Goal: Task Accomplishment & Management: Complete application form

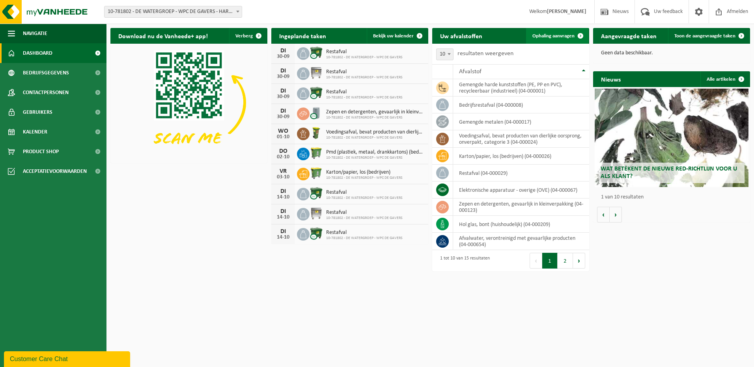
click at [564, 37] on span "Ophaling aanvragen" at bounding box center [553, 36] width 42 height 5
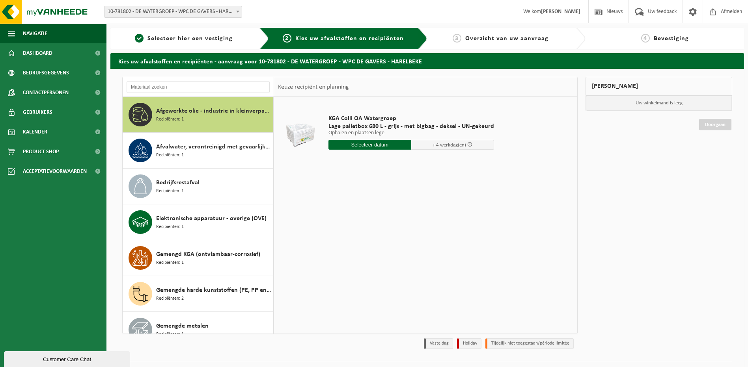
click at [186, 114] on span "Afgewerkte olie - industrie in kleinverpakking" at bounding box center [213, 110] width 115 height 9
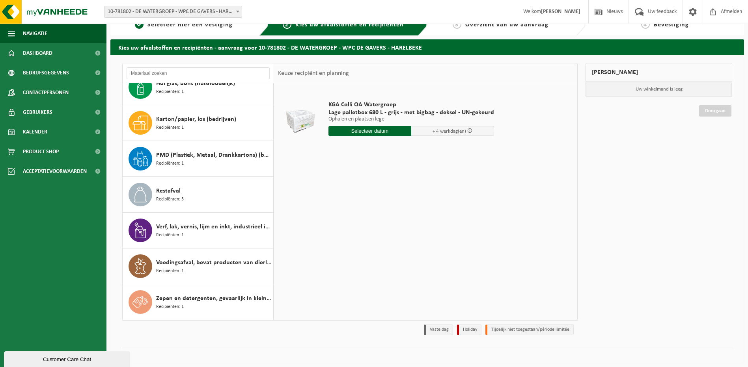
scroll to position [18, 0]
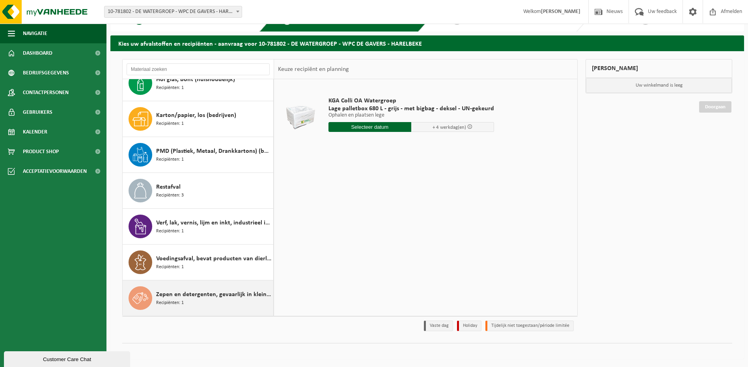
click at [191, 300] on div "Zepen en detergenten, gevaarlijk in kleinverpakking Recipiënten: 1" at bounding box center [213, 299] width 115 height 24
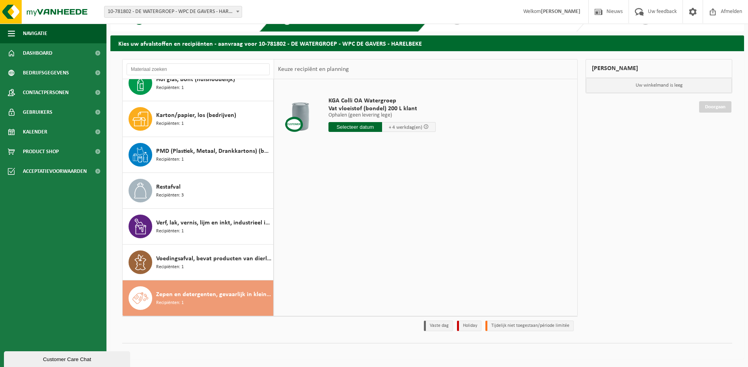
click at [191, 300] on div "Zepen en detergenten, gevaarlijk in kleinverpakking Recipiënten: 1" at bounding box center [213, 299] width 115 height 24
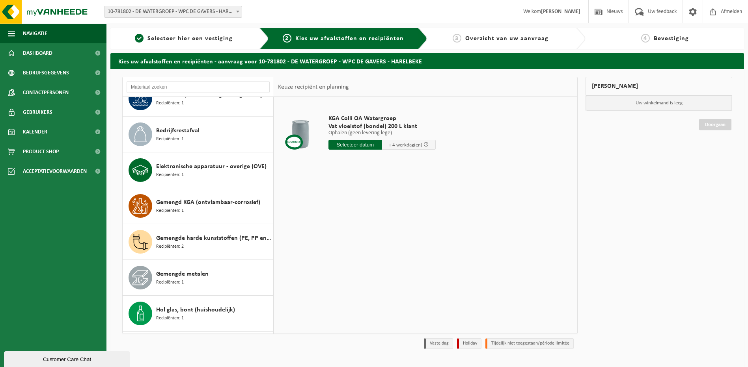
scroll to position [0, 0]
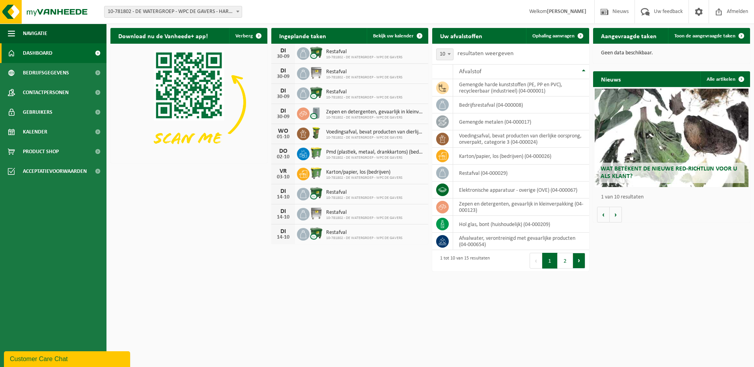
click at [578, 261] on button "Volgende" at bounding box center [579, 261] width 12 height 16
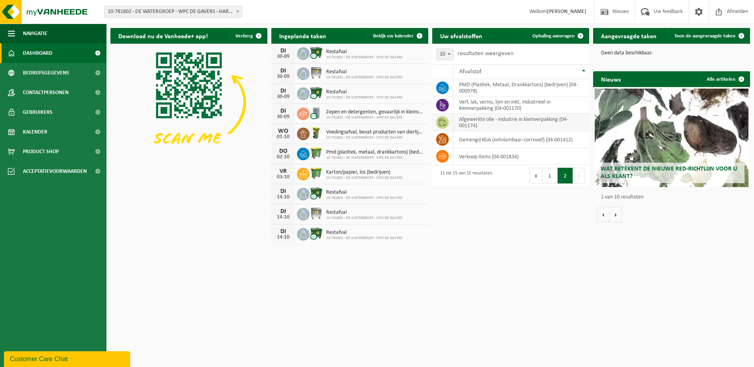
click at [442, 121] on icon at bounding box center [442, 123] width 8 height 8
click at [521, 121] on td "afgewerkte olie - industrie in kleinverpakking (04-001174)" at bounding box center [521, 122] width 136 height 17
drag, startPoint x: 521, startPoint y: 121, endPoint x: 556, endPoint y: 121, distance: 34.7
click at [556, 121] on td "afgewerkte olie - industrie in kleinverpakking (04-001174)" at bounding box center [521, 122] width 136 height 17
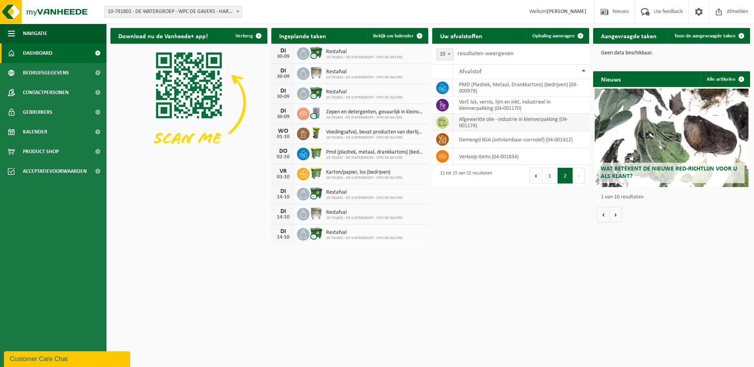
click at [446, 121] on span at bounding box center [442, 122] width 13 height 13
click at [47, 151] on span "Product Shop" at bounding box center [41, 152] width 36 height 20
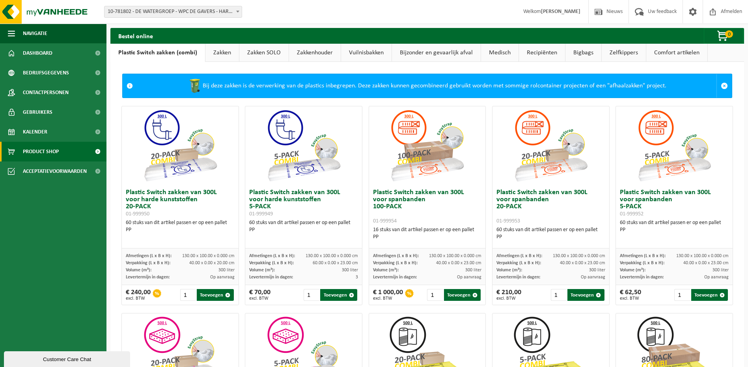
click at [544, 52] on link "Recipiënten" at bounding box center [542, 53] width 46 height 18
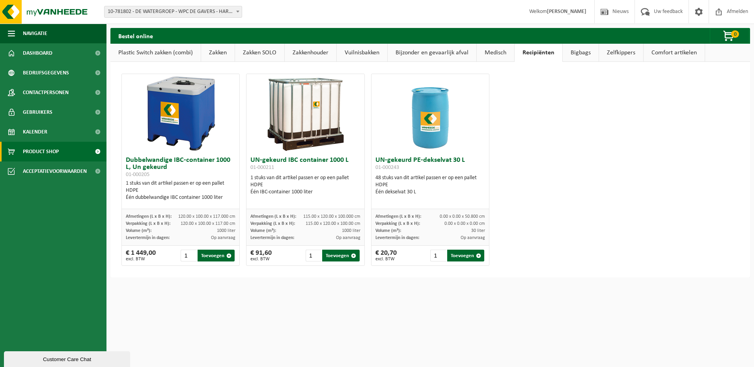
click at [442, 54] on link "Bijzonder en gevaarlijk afval" at bounding box center [432, 53] width 89 height 18
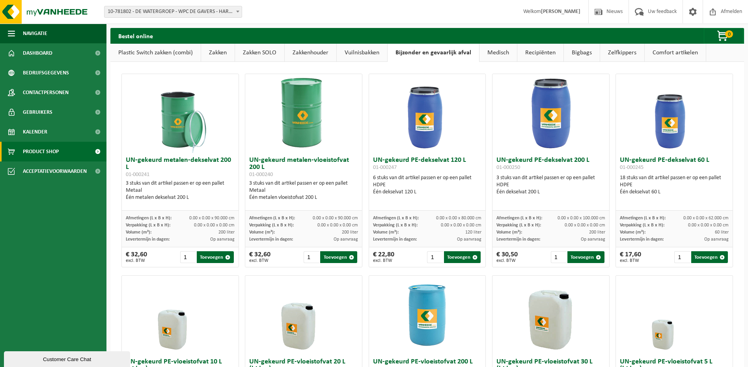
click at [270, 129] on img at bounding box center [303, 113] width 79 height 79
click at [56, 52] on link "Dashboard" at bounding box center [53, 53] width 106 height 20
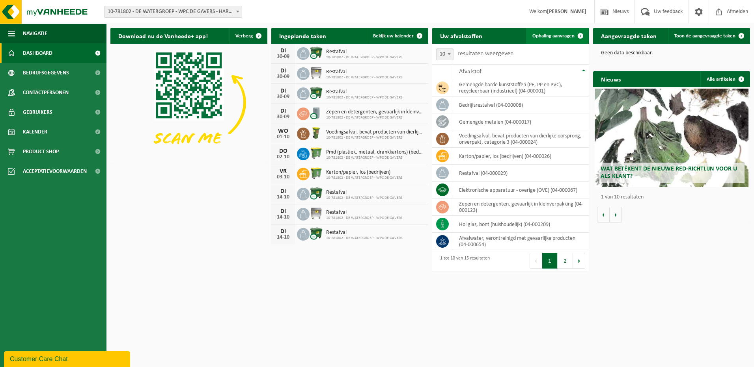
click at [561, 37] on span "Ophaling aanvragen" at bounding box center [553, 36] width 42 height 5
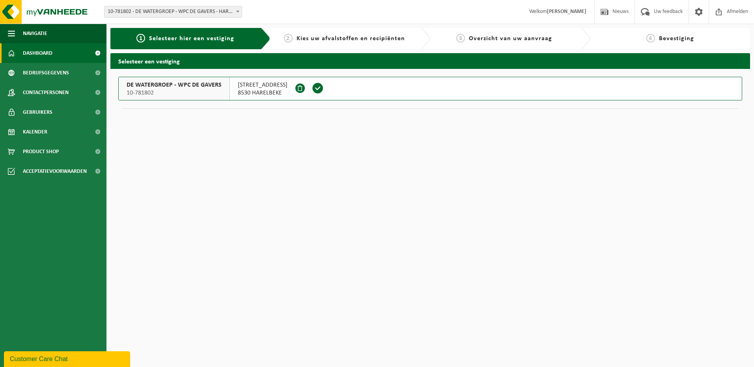
click at [30, 53] on span "Dashboard" at bounding box center [38, 53] width 30 height 20
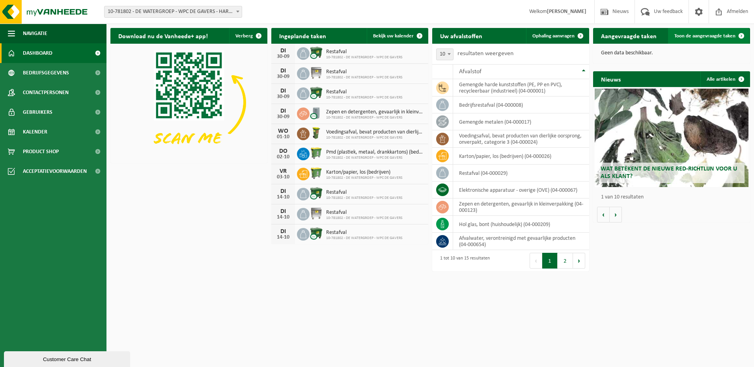
click at [714, 37] on span "Toon de aangevraagde taken" at bounding box center [704, 36] width 61 height 5
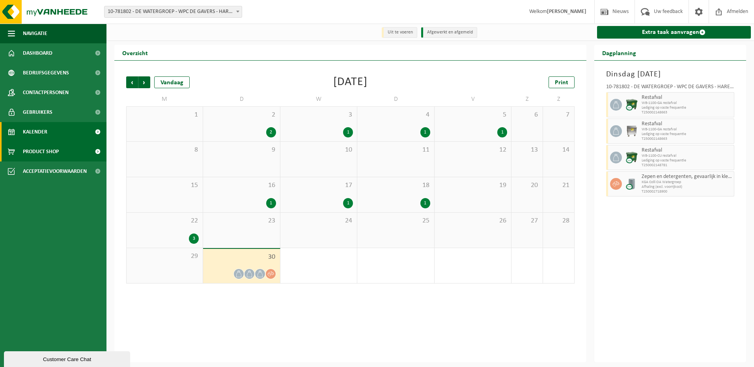
click at [43, 151] on span "Product Shop" at bounding box center [41, 152] width 36 height 20
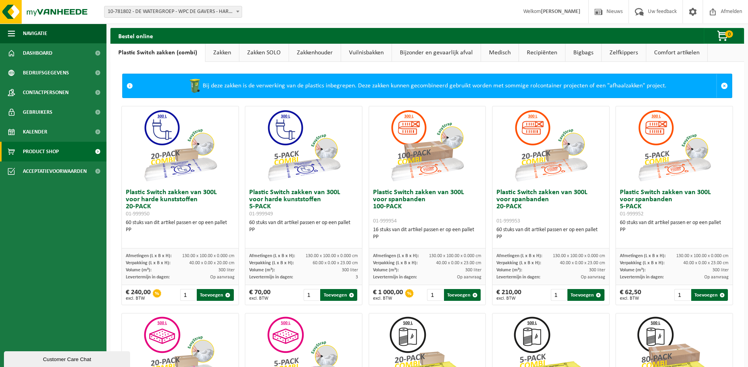
click at [440, 52] on link "Bijzonder en gevaarlijk afval" at bounding box center [436, 53] width 89 height 18
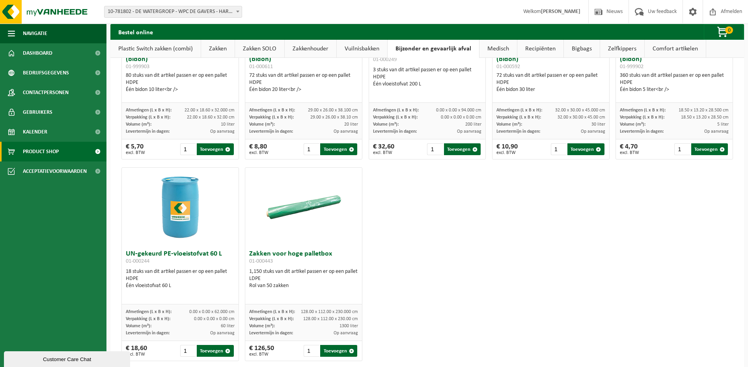
scroll to position [324, 0]
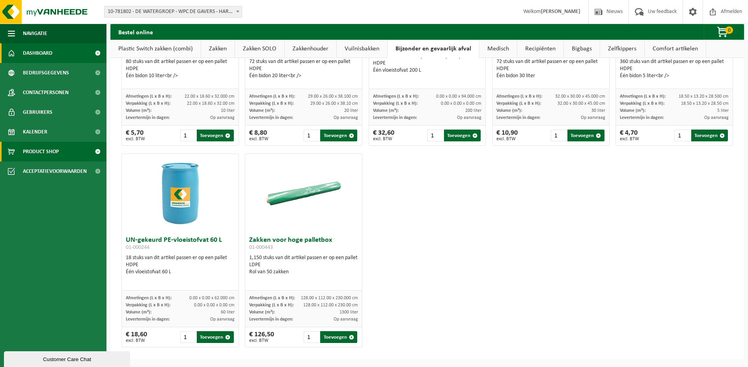
click at [31, 54] on span "Dashboard" at bounding box center [38, 53] width 30 height 20
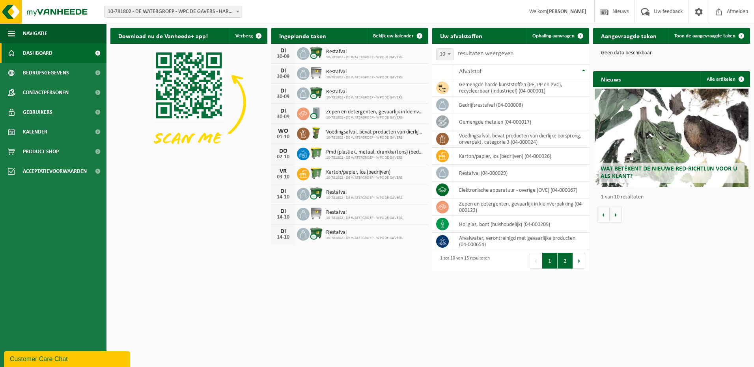
click at [566, 261] on button "2" at bounding box center [565, 261] width 15 height 16
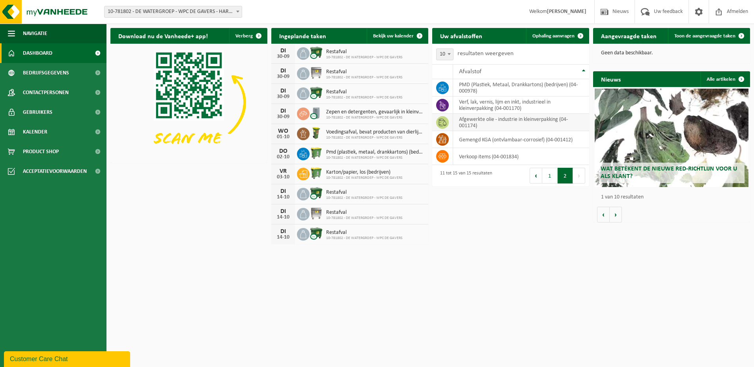
click at [443, 124] on icon at bounding box center [442, 123] width 8 height 8
drag, startPoint x: 443, startPoint y: 124, endPoint x: 489, endPoint y: 123, distance: 45.3
click at [489, 123] on td "afgewerkte olie - industrie in kleinverpakking (04-001174)" at bounding box center [521, 122] width 136 height 17
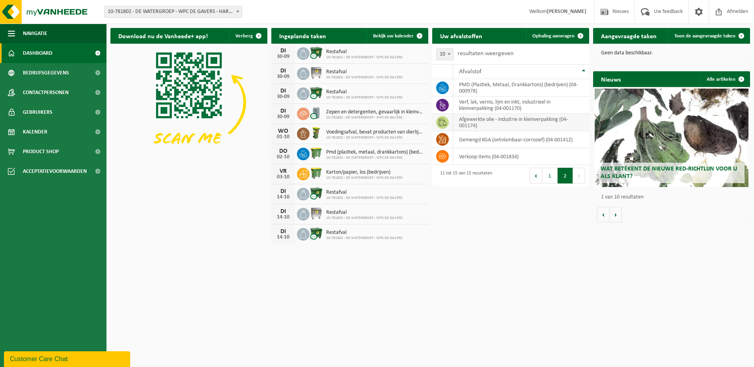
click at [511, 123] on td "afgewerkte olie - industrie in kleinverpakking (04-001174)" at bounding box center [521, 122] width 136 height 17
click at [39, 150] on span "Product Shop" at bounding box center [41, 152] width 36 height 20
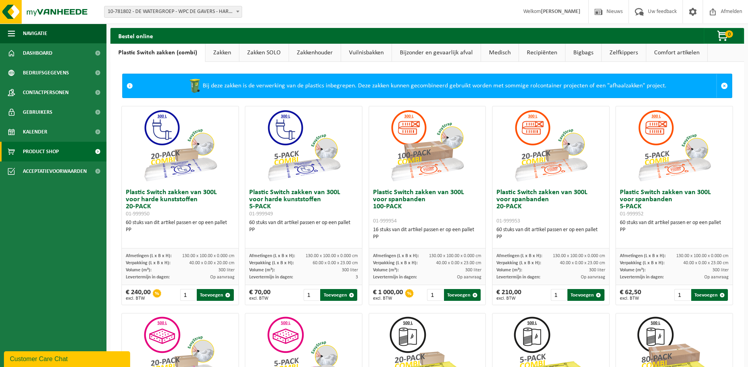
click at [539, 56] on link "Recipiënten" at bounding box center [542, 53] width 46 height 18
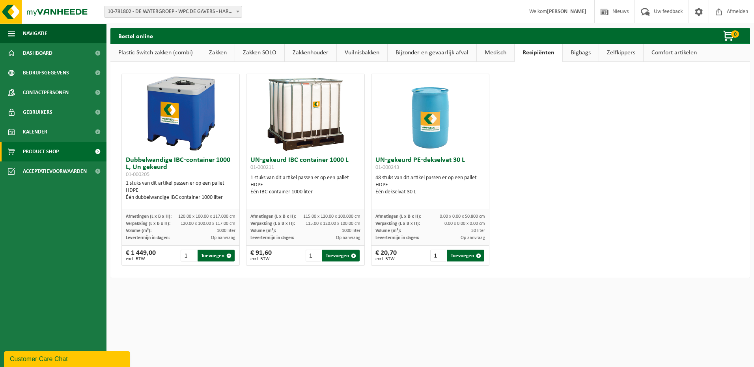
click at [436, 55] on link "Bijzonder en gevaarlijk afval" at bounding box center [432, 53] width 89 height 18
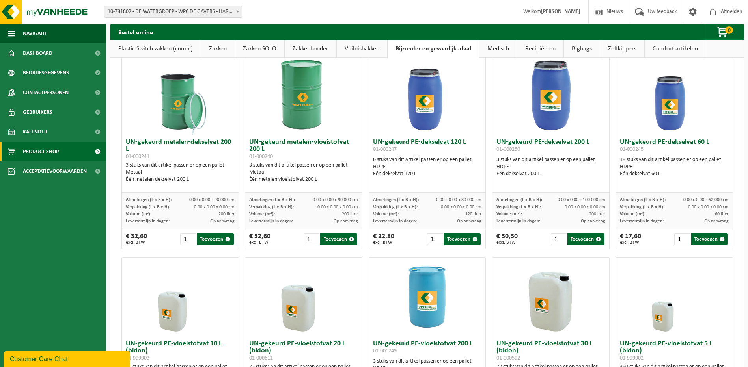
scroll to position [8, 0]
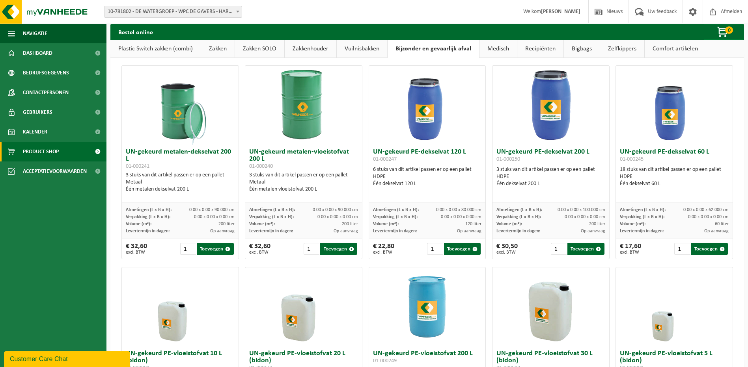
click at [543, 50] on link "Recipiënten" at bounding box center [540, 49] width 46 height 18
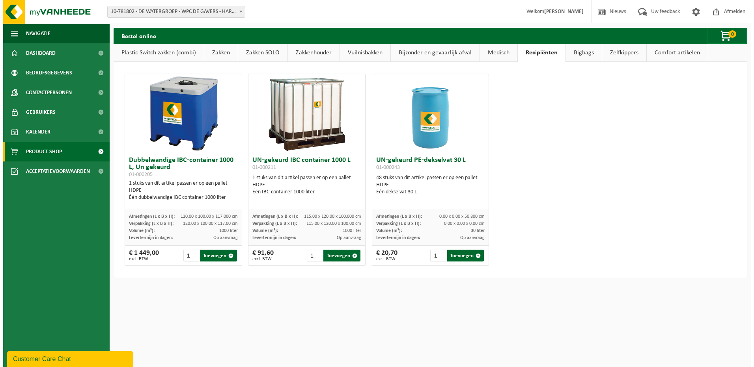
scroll to position [0, 0]
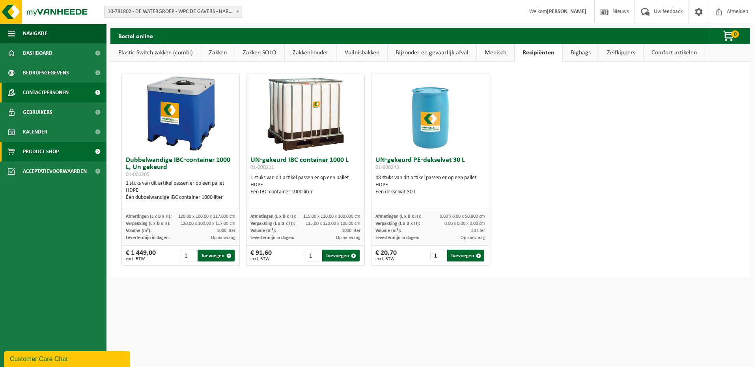
click at [45, 91] on span "Contactpersonen" at bounding box center [46, 93] width 46 height 20
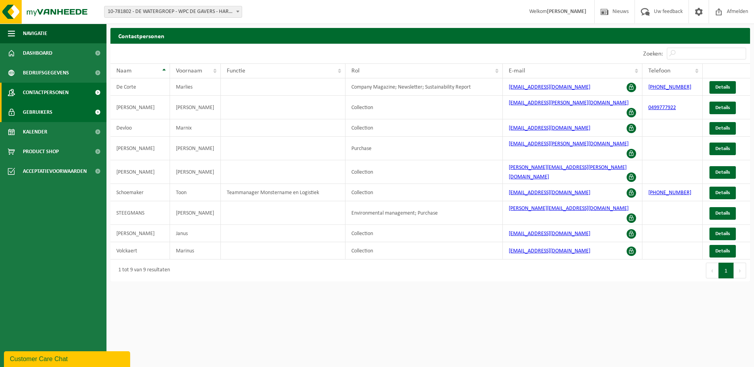
click at [44, 110] on span "Gebruikers" at bounding box center [38, 113] width 30 height 20
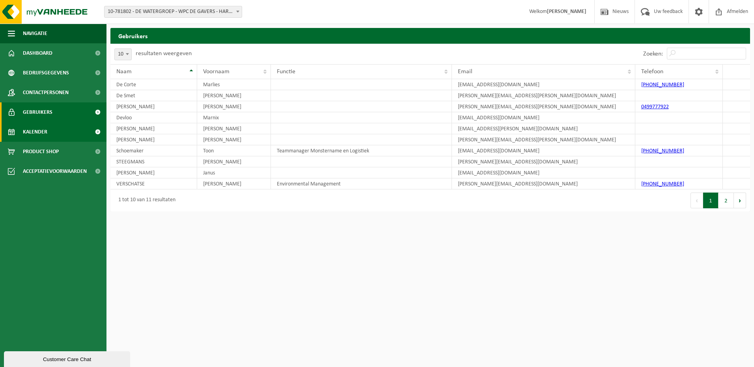
click at [45, 137] on span "Kalender" at bounding box center [35, 132] width 24 height 20
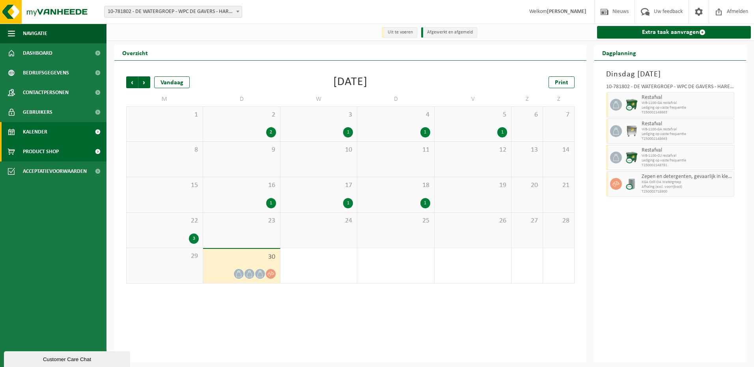
click at [46, 154] on span "Product Shop" at bounding box center [41, 152] width 36 height 20
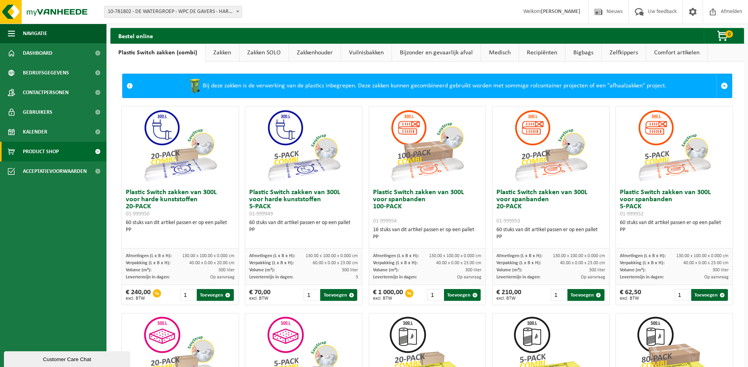
click at [418, 55] on link "Bijzonder en gevaarlijk afval" at bounding box center [436, 53] width 89 height 18
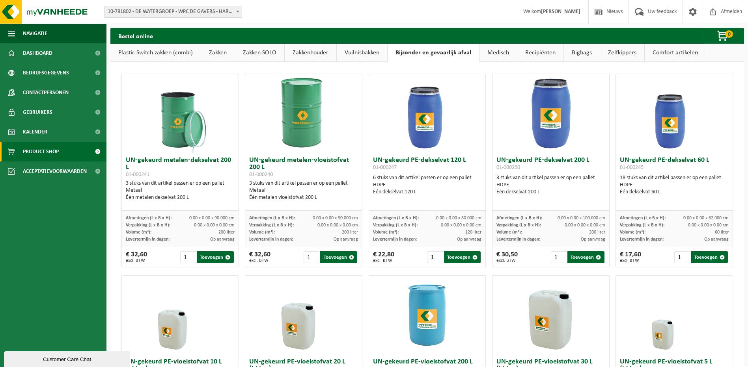
click at [487, 51] on link "Medisch" at bounding box center [497, 53] width 37 height 18
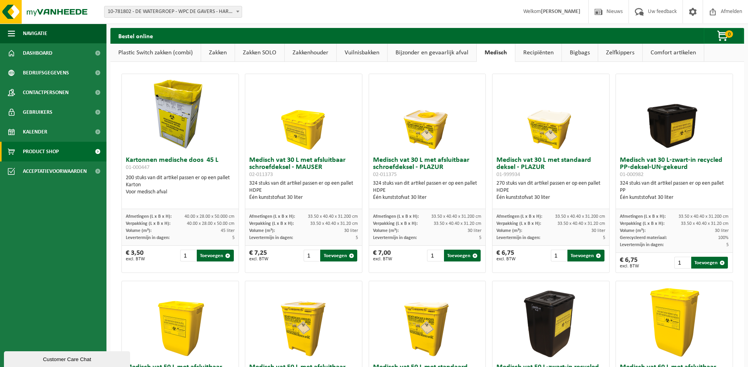
scroll to position [39, 0]
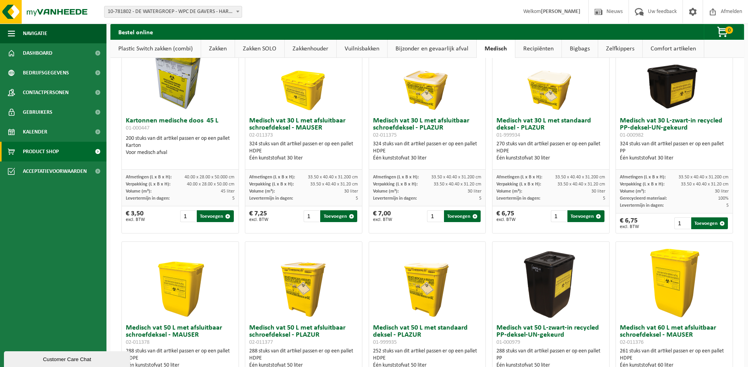
click at [536, 49] on link "Recipiënten" at bounding box center [538, 49] width 46 height 18
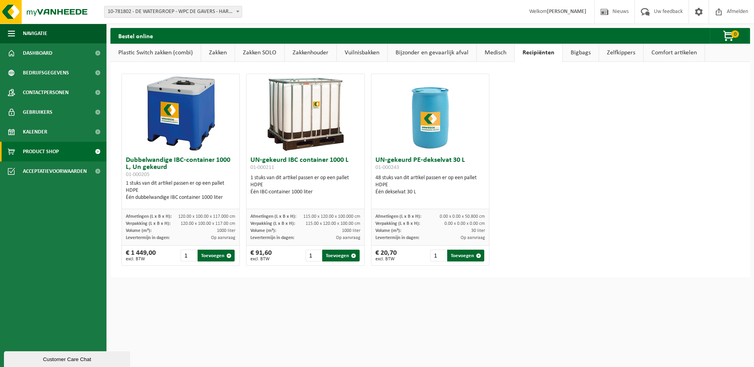
click at [611, 52] on link "Zelfkippers" at bounding box center [621, 53] width 44 height 18
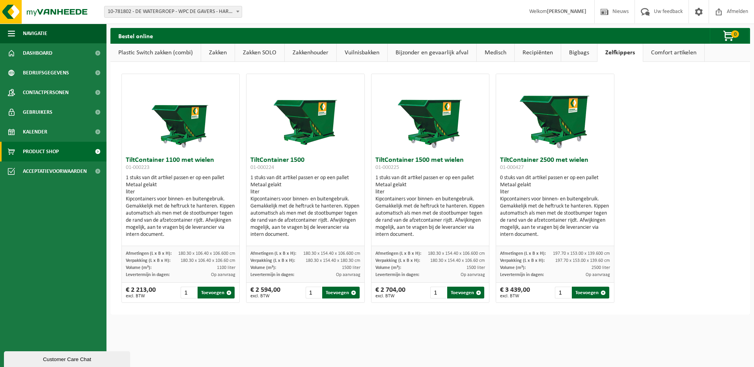
click at [572, 56] on link "Bigbags" at bounding box center [579, 53] width 36 height 18
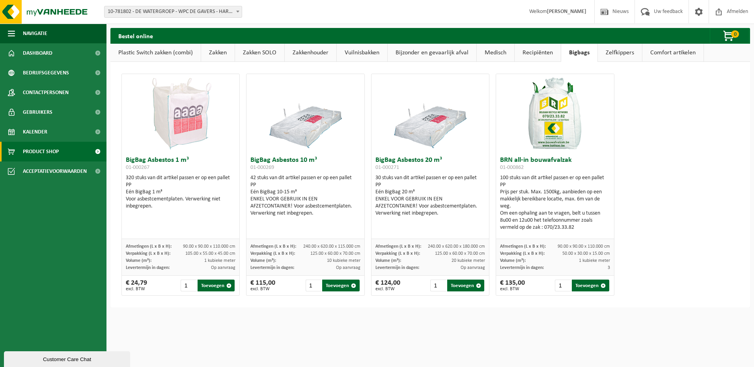
click at [683, 54] on link "Comfort artikelen" at bounding box center [672, 53] width 61 height 18
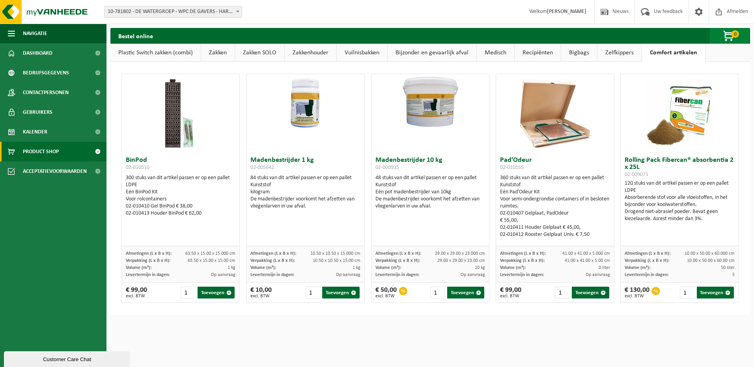
click at [732, 35] on span "0" at bounding box center [735, 33] width 8 height 7
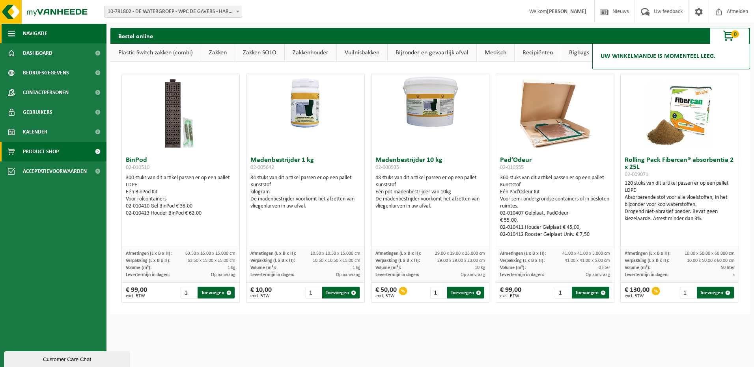
click at [27, 34] on span "Navigatie" at bounding box center [35, 34] width 24 height 20
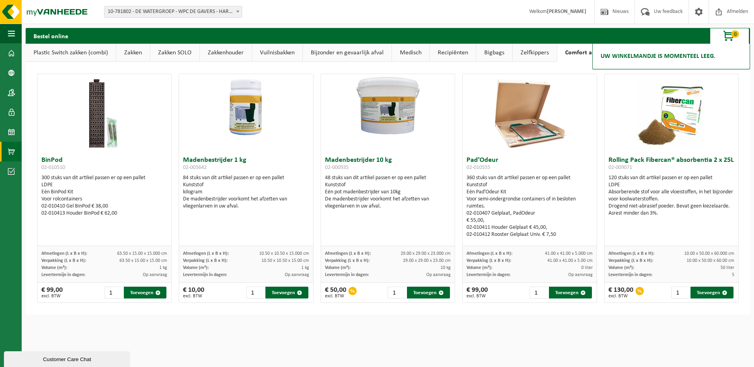
click at [353, 53] on link "Bijzonder en gevaarlijk afval" at bounding box center [347, 53] width 89 height 18
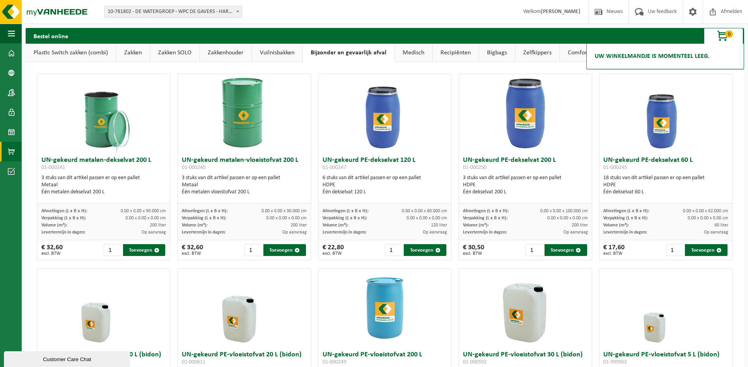
click at [251, 118] on img at bounding box center [244, 113] width 79 height 79
click at [278, 158] on h3 "UN-gekeurd metalen-vloeistofvat 200 L 01-000240" at bounding box center [244, 165] width 125 height 16
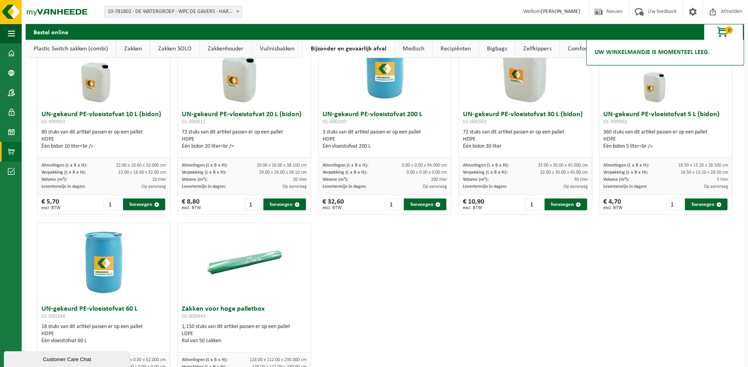
scroll to position [302, 0]
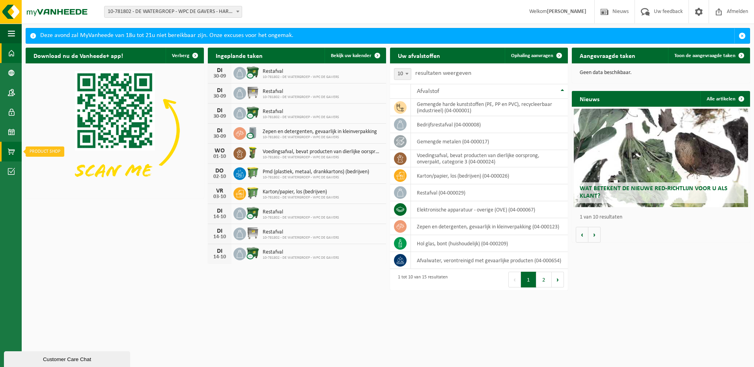
click at [13, 151] on span at bounding box center [11, 152] width 7 height 20
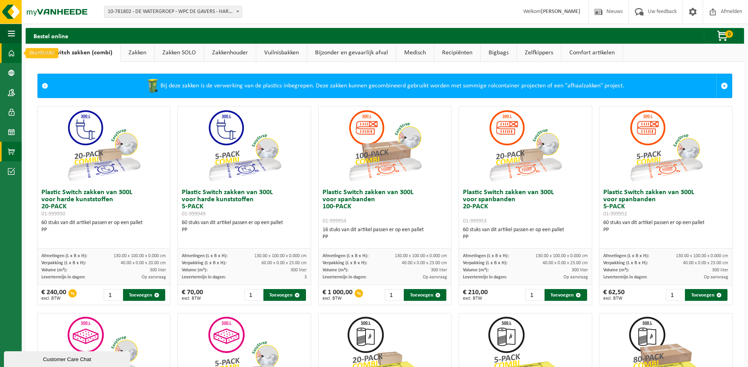
click at [11, 52] on span at bounding box center [11, 53] width 7 height 20
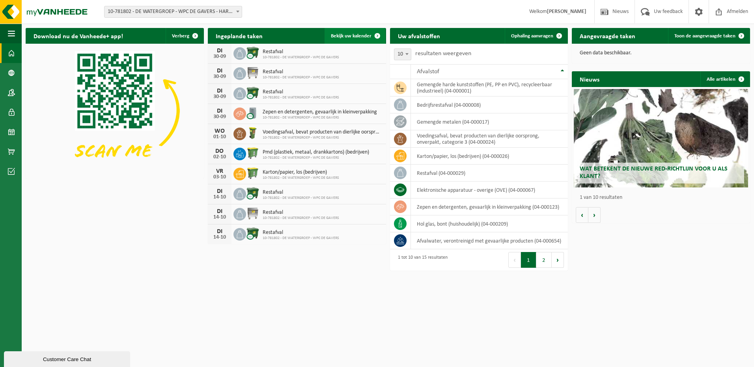
click at [351, 36] on span "Bekijk uw kalender" at bounding box center [351, 36] width 41 height 5
click at [544, 37] on span "Ophaling aanvragen" at bounding box center [532, 36] width 42 height 5
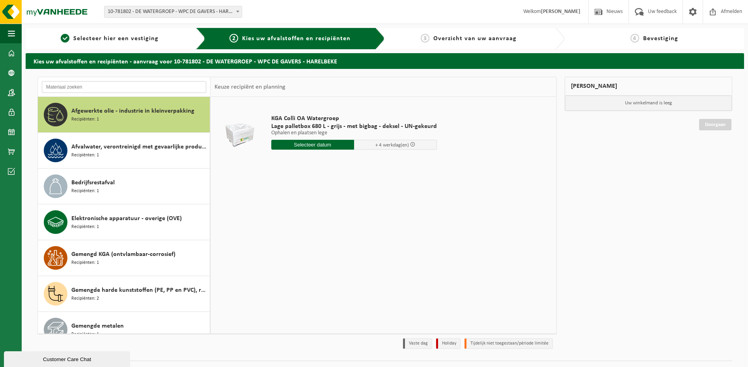
click at [105, 85] on input "text" at bounding box center [124, 87] width 164 height 12
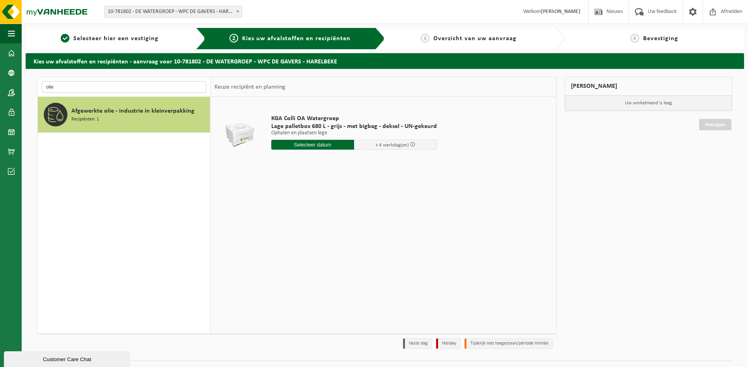
type input "olie"
click at [56, 114] on icon at bounding box center [56, 115] width 16 height 16
